Goal: Task Accomplishment & Management: Use online tool/utility

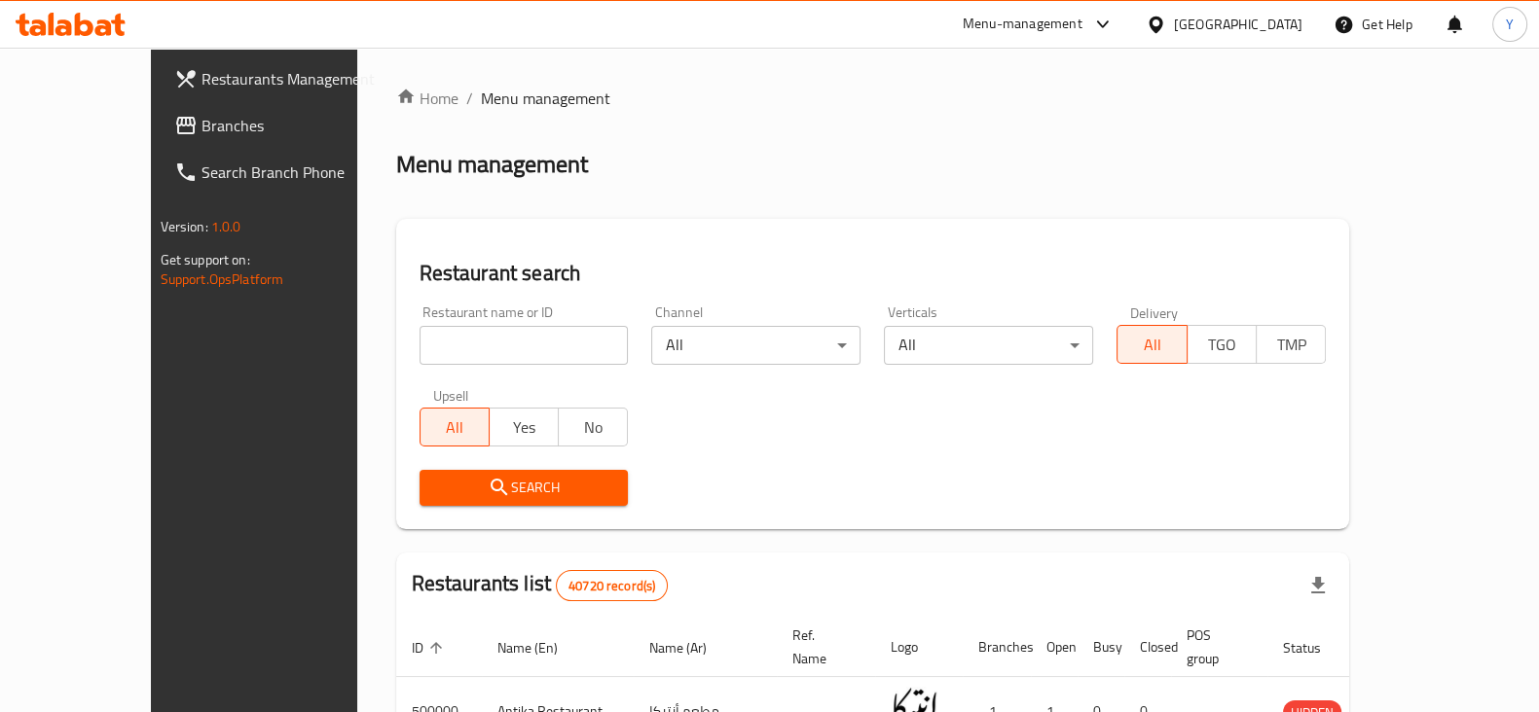
click at [1084, 39] on div "Menu-management" at bounding box center [1038, 24] width 183 height 47
click at [1082, 34] on div "Menu-management" at bounding box center [1023, 24] width 120 height 23
click at [1017, 124] on div "Agent Campaigns Center" at bounding box center [1007, 130] width 147 height 21
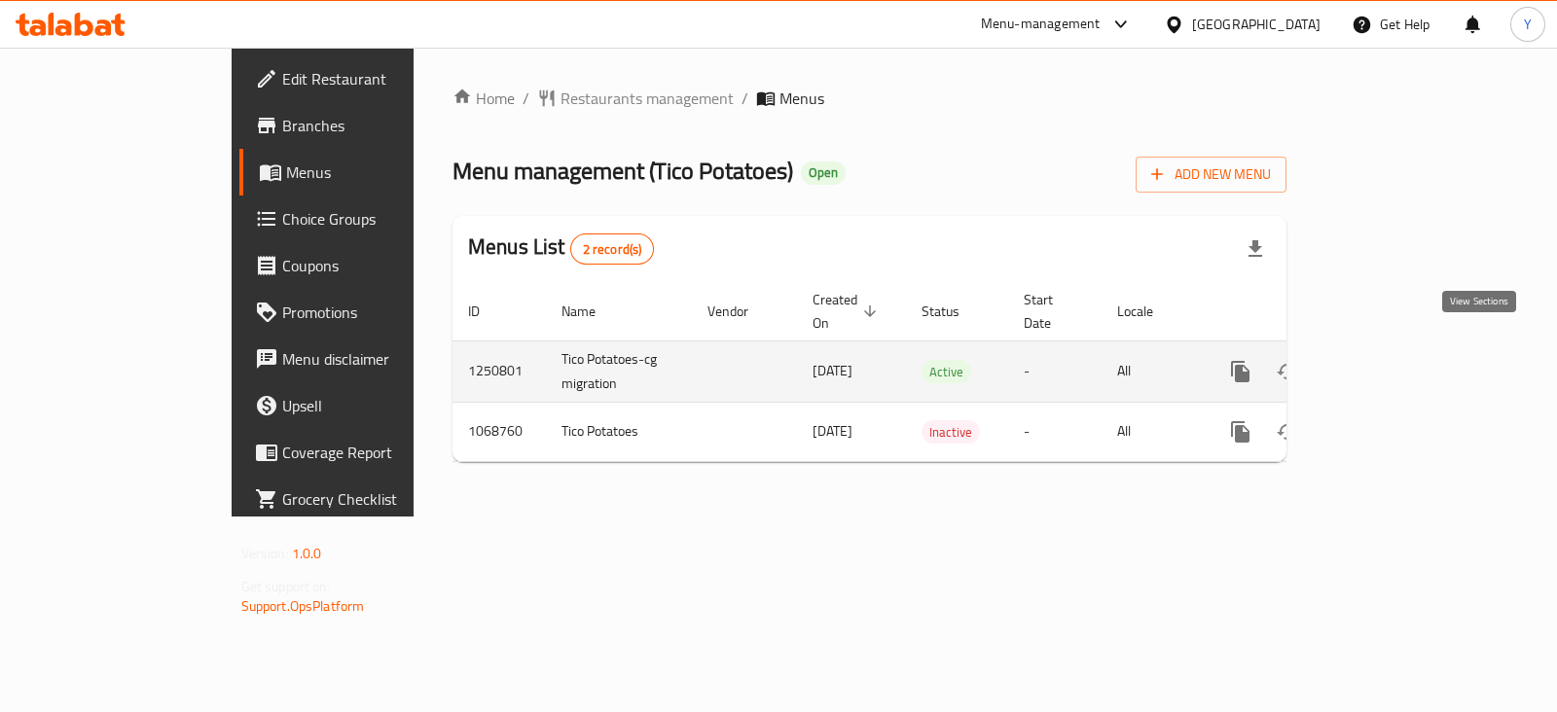
click at [1393, 360] on icon "enhanced table" at bounding box center [1380, 371] width 23 height 23
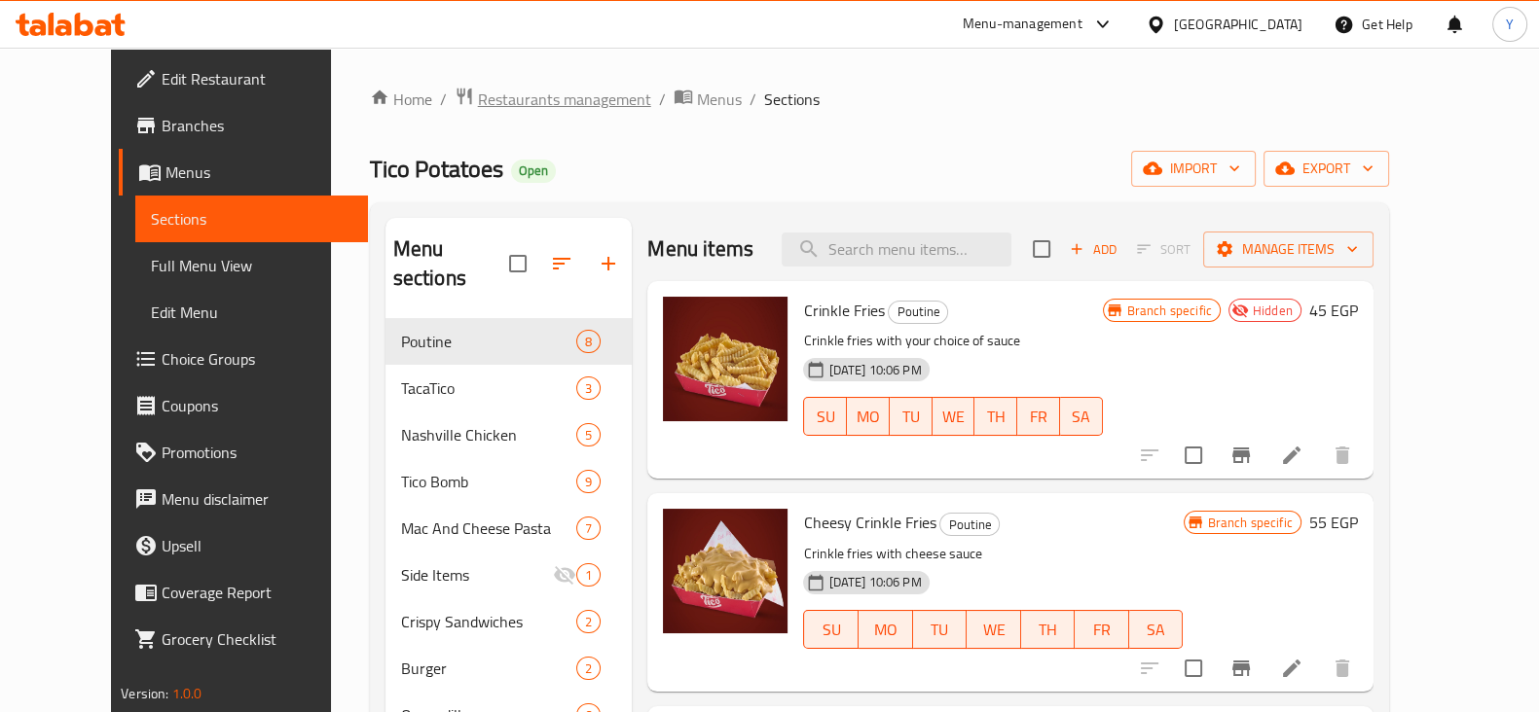
click at [507, 95] on span "Restaurants management" at bounding box center [564, 99] width 173 height 23
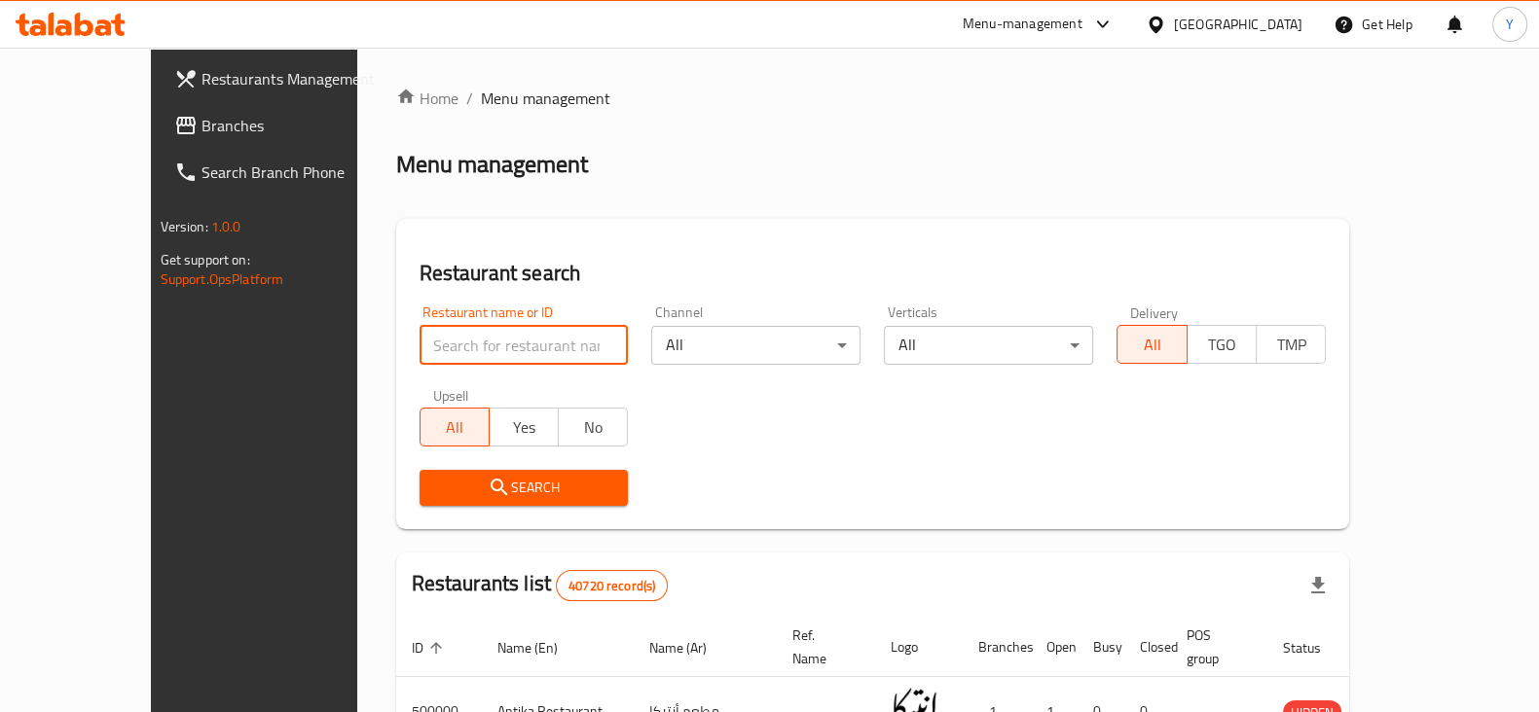
click at [419, 356] on input "search" at bounding box center [523, 345] width 209 height 39
type input "frotos"
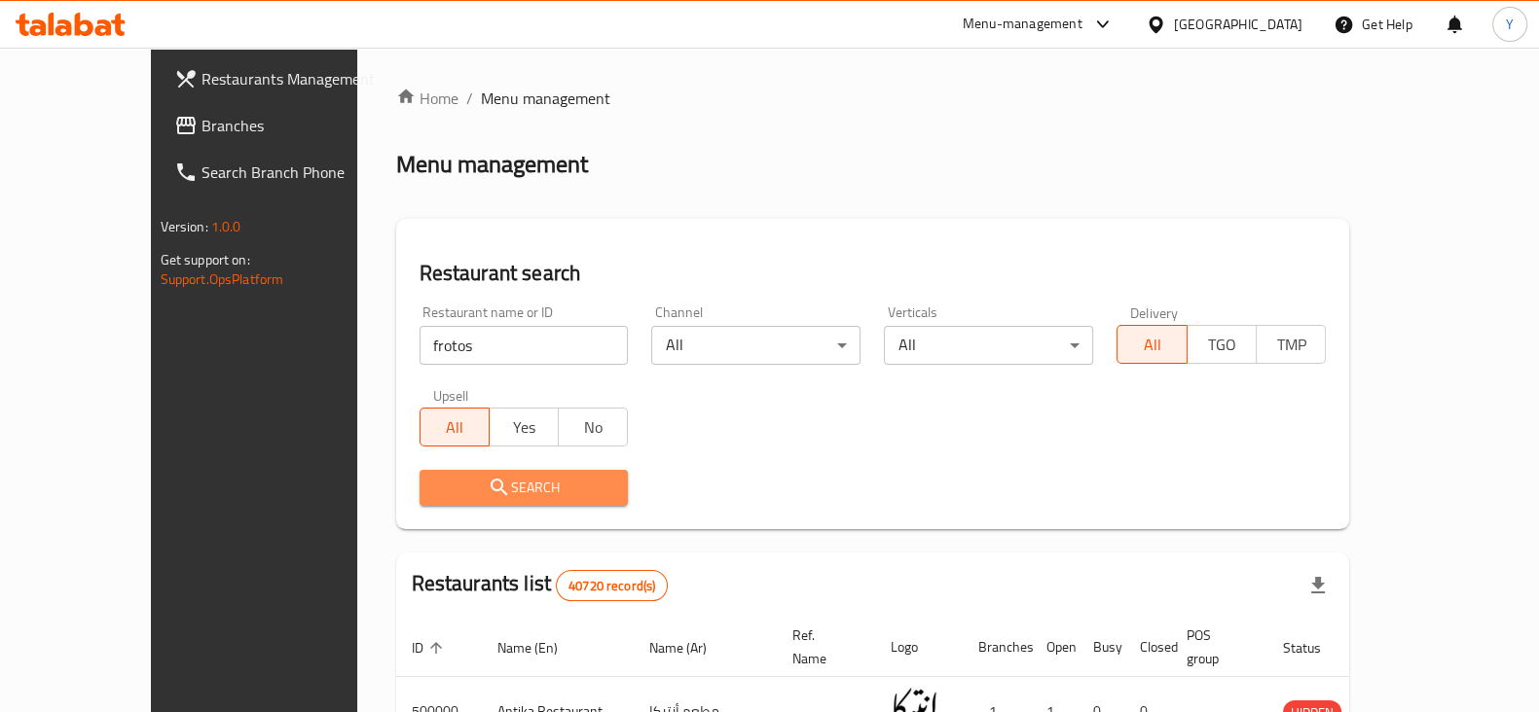
click at [447, 499] on span "Search" at bounding box center [524, 488] width 178 height 24
